Goal: Book appointment/travel/reservation

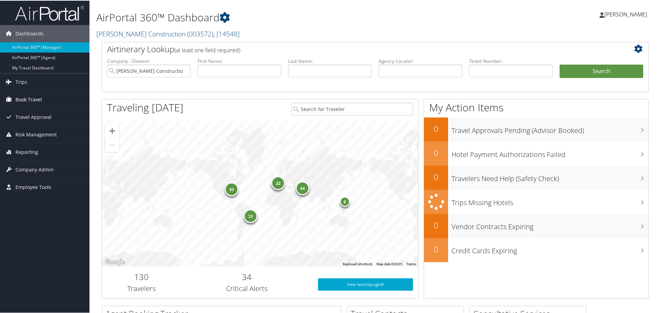
click at [33, 98] on span "Book Travel" at bounding box center [28, 98] width 26 height 17
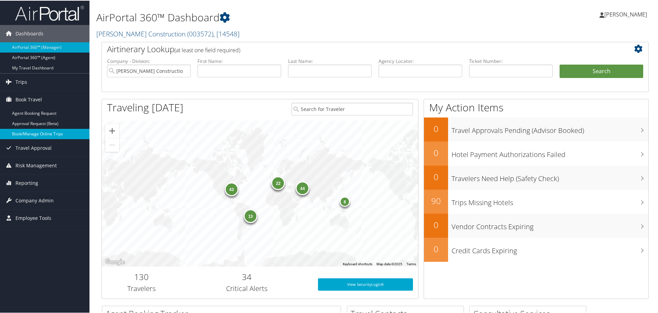
click at [35, 134] on link "Book/Manage Online Trips" at bounding box center [44, 133] width 89 height 10
click at [39, 133] on link "Book/Manage Online Trips" at bounding box center [44, 133] width 89 height 10
